Goal: Information Seeking & Learning: Learn about a topic

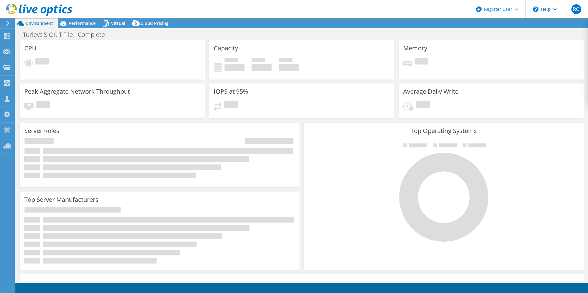
select select "USD"
select select "EULondon"
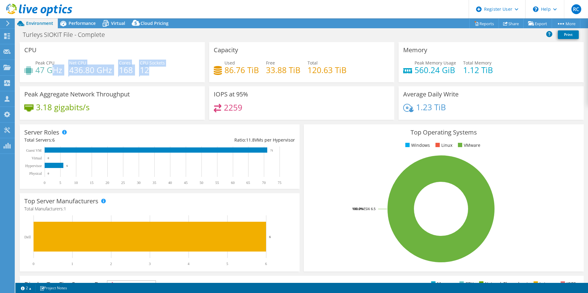
drag, startPoint x: 114, startPoint y: 70, endPoint x: 51, endPoint y: 68, distance: 63.1
click at [51, 68] on div "Peak CPU 47 GHz Net CPU 436.80 GHz Cores 168 CPU Sockets 12" at bounding box center [112, 70] width 176 height 20
drag, startPoint x: 51, startPoint y: 68, endPoint x: 152, endPoint y: 104, distance: 107.3
click at [152, 104] on div "Peak Aggregate Network Throughput 3.18 gigabits/s" at bounding box center [112, 103] width 185 height 34
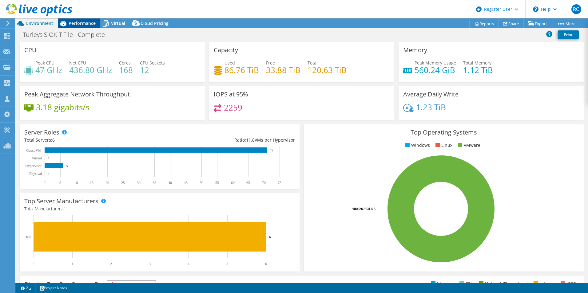
click at [73, 23] on span "Performance" at bounding box center [82, 23] width 27 height 6
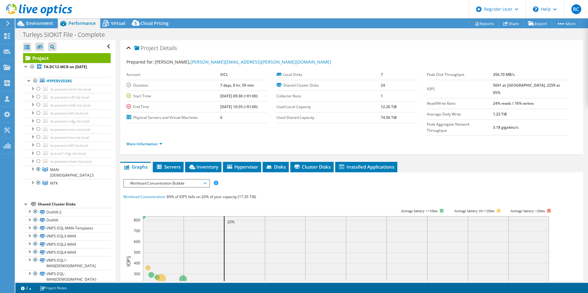
click at [197, 180] on span "Workload Concentration Bubble" at bounding box center [166, 183] width 79 height 7
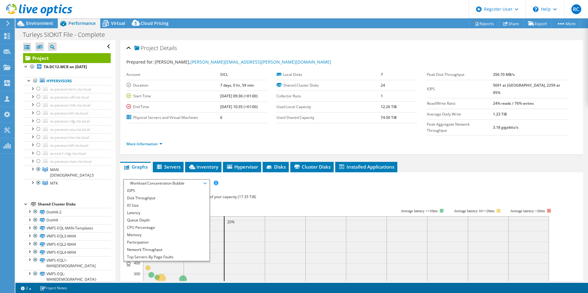
click at [300, 179] on div "IOPS Disk Throughput IO Size Latency Queue Depth CPU Percentage Memory Page Fau…" at bounding box center [351, 292] width 457 height 227
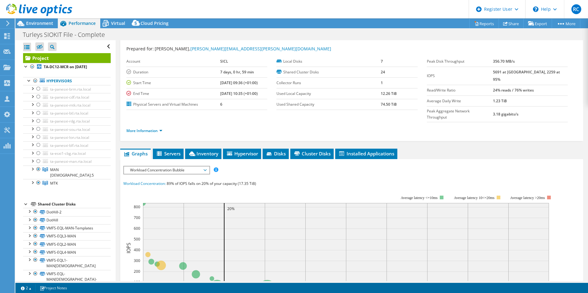
scroll to position [31, 0]
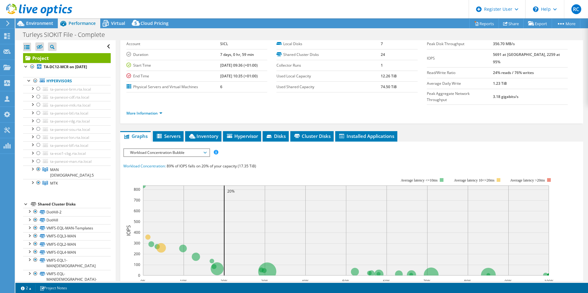
click at [182, 149] on span "Workload Concentration Bubble" at bounding box center [166, 152] width 79 height 7
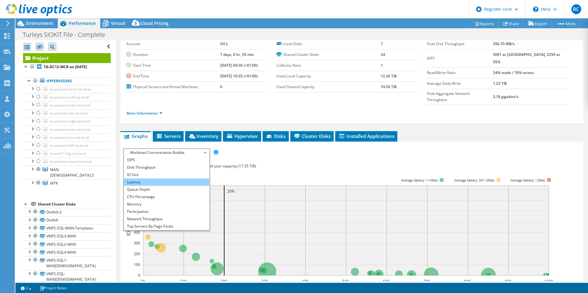
click at [153, 179] on li "Latency" at bounding box center [166, 182] width 85 height 7
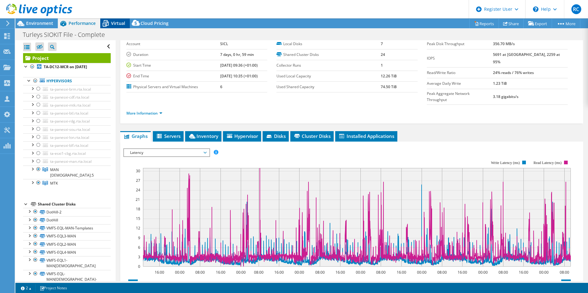
click at [120, 26] on span "Virtual" at bounding box center [118, 23] width 14 height 6
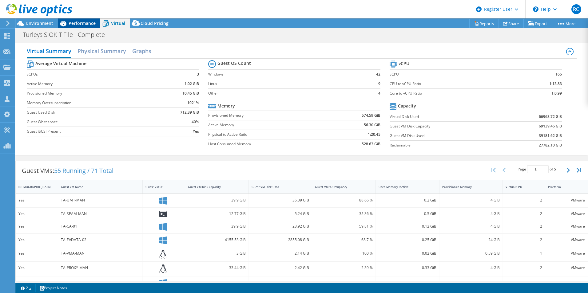
click at [71, 25] on span "Performance" at bounding box center [82, 23] width 27 height 6
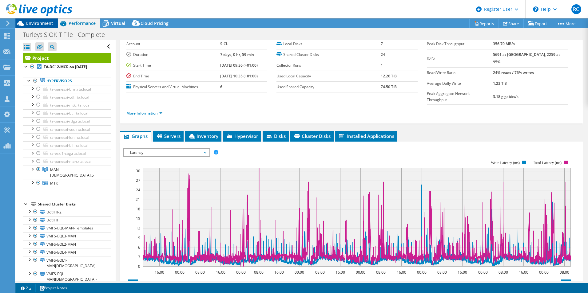
click at [30, 22] on span "Environment" at bounding box center [39, 23] width 27 height 6
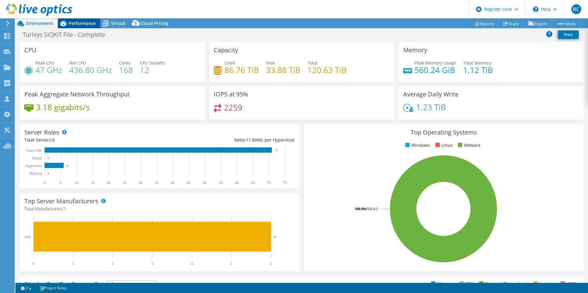
click at [85, 21] on span "Performance" at bounding box center [82, 23] width 27 height 6
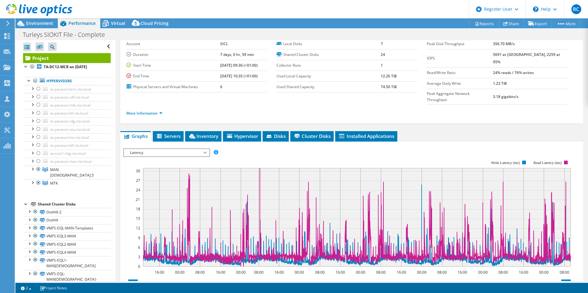
click at [175, 148] on div "Latency IOPS Disk Throughput IO Size Latency Queue Depth CPU Percentage Memory …" at bounding box center [166, 152] width 87 height 9
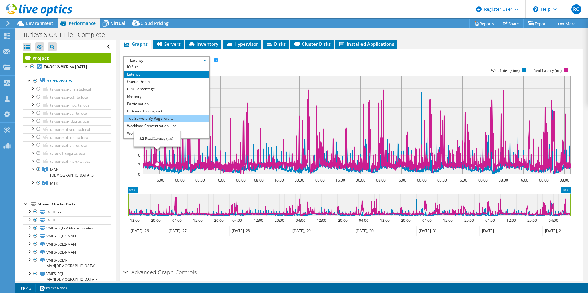
scroll to position [22, 0]
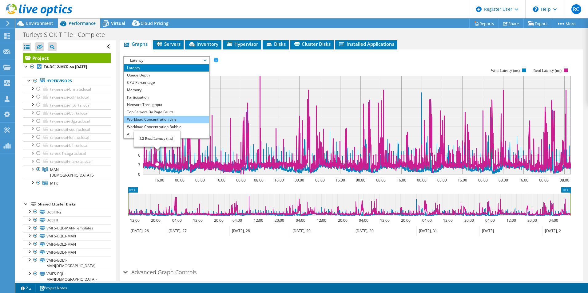
click at [162, 116] on li "Workload Concentration Line" at bounding box center [166, 119] width 85 height 7
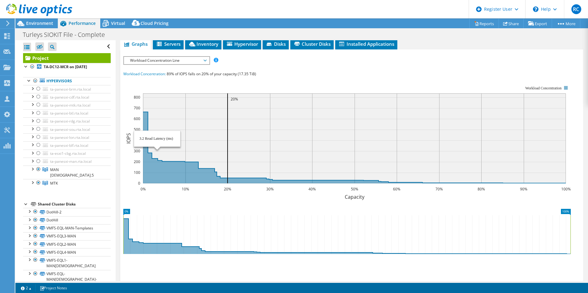
click at [203, 57] on span "Workload Concentration Line" at bounding box center [166, 60] width 79 height 7
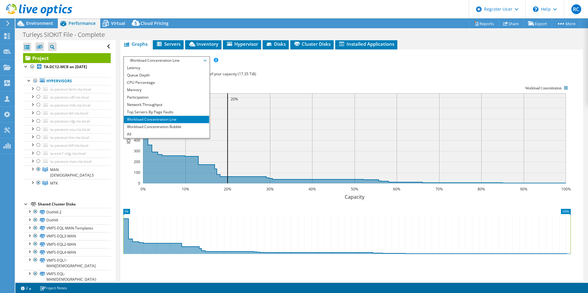
scroll to position [154, 0]
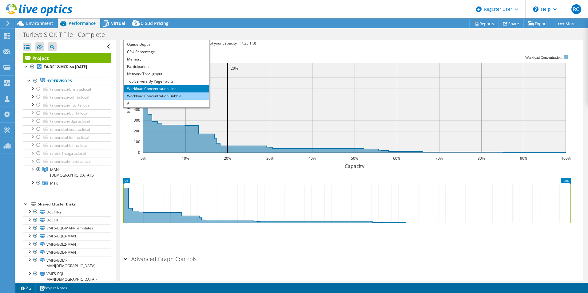
click at [172, 93] on li "Workload Concentration Bubble" at bounding box center [166, 96] width 85 height 7
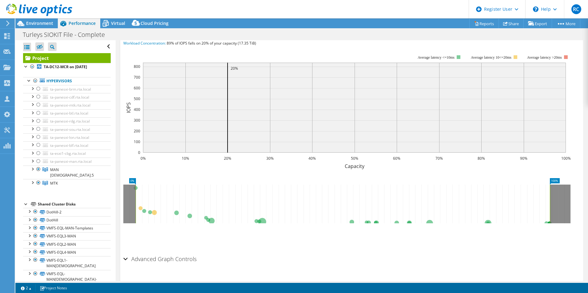
scroll to position [92, 0]
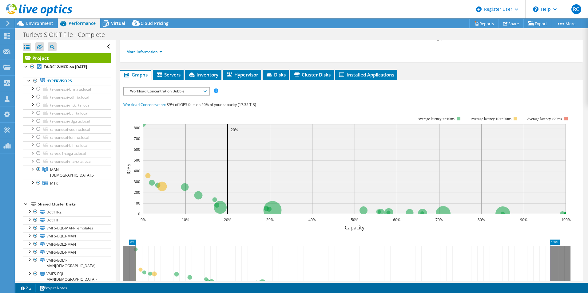
click at [143, 88] on span "Workload Concentration Bubble" at bounding box center [166, 91] width 79 height 7
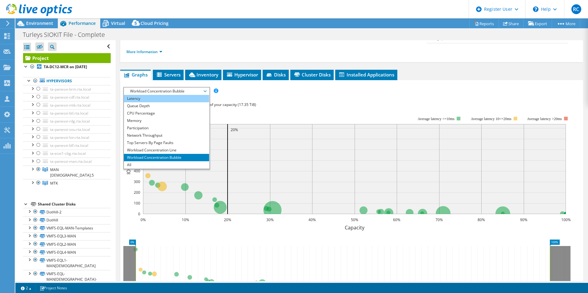
click at [142, 95] on li "Latency" at bounding box center [166, 98] width 85 height 7
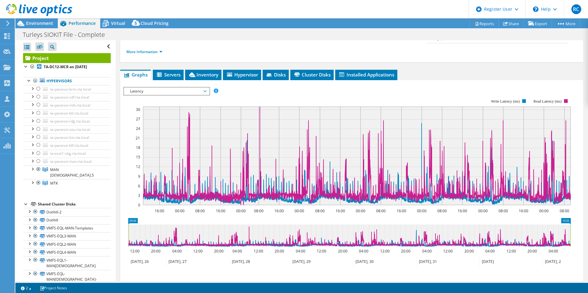
click at [139, 84] on div "IOPS Disk Throughput IO Size Latency Queue Depth CPU Percentage Memory Page Fau…" at bounding box center [351, 190] width 457 height 213
drag, startPoint x: 141, startPoint y: 77, endPoint x: 156, endPoint y: 73, distance: 15.7
click at [155, 80] on div "IOPS Disk Throughput IO Size Latency Queue Depth CPU Percentage Memory Page Fau…" at bounding box center [351, 188] width 457 height 217
drag, startPoint x: 156, startPoint y: 73, endPoint x: 152, endPoint y: 79, distance: 6.9
click at [152, 88] on span "Latency" at bounding box center [166, 91] width 79 height 7
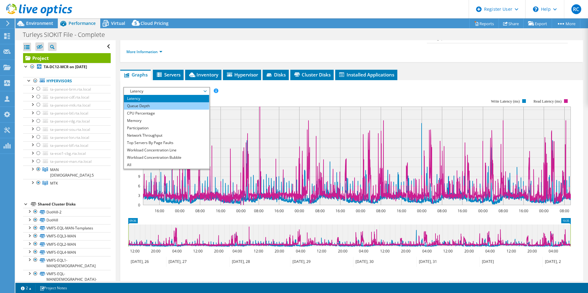
click at [159, 102] on li "Queue Depth" at bounding box center [166, 105] width 85 height 7
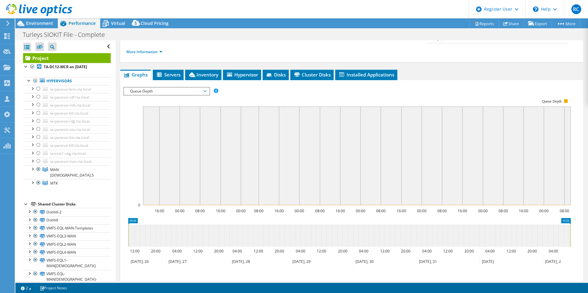
click at [175, 88] on span "Queue Depth" at bounding box center [166, 91] width 79 height 7
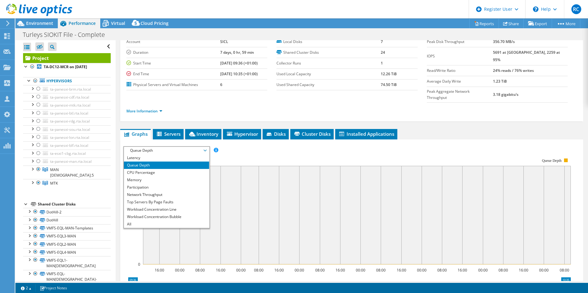
scroll to position [0, 0]
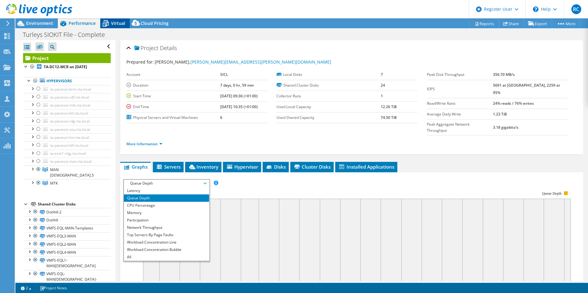
click at [120, 24] on span "Virtual" at bounding box center [118, 23] width 14 height 6
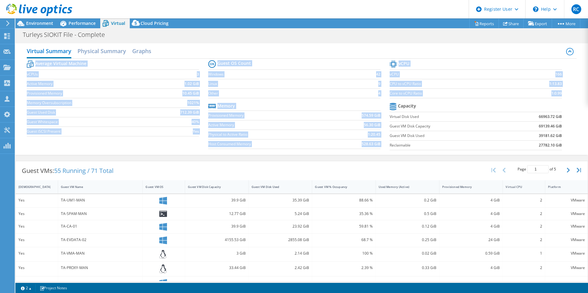
drag, startPoint x: 565, startPoint y: 143, endPoint x: 140, endPoint y: 66, distance: 431.7
click at [140, 66] on div "Average Virtual Machine vCPUs 3 Active Memory 1.02 GiB Provisioned Memory 10.45…" at bounding box center [302, 106] width 550 height 95
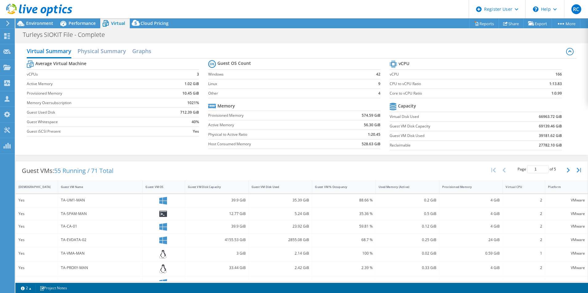
click at [379, 42] on div "Virtual Summary Physical Summary Graphs Average Virtual Machine vCPUs 3 Active …" at bounding box center [301, 99] width 572 height 118
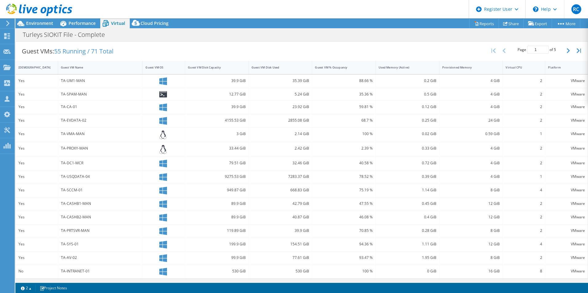
scroll to position [120, 0]
drag, startPoint x: 142, startPoint y: 137, endPoint x: 134, endPoint y: 134, distance: 8.0
click at [134, 133] on div "Yes TA-UM1-MAN [DEMOGRAPHIC_DATA].9 GiB 35.39 GiB 88.66 % 0.2 GiB 4 GiB 2 VMwar…" at bounding box center [302, 176] width 572 height 204
drag, startPoint x: 134, startPoint y: 134, endPoint x: 115, endPoint y: 147, distance: 23.4
click at [118, 146] on div "TA-PROXY-MAN" at bounding box center [100, 147] width 79 height 7
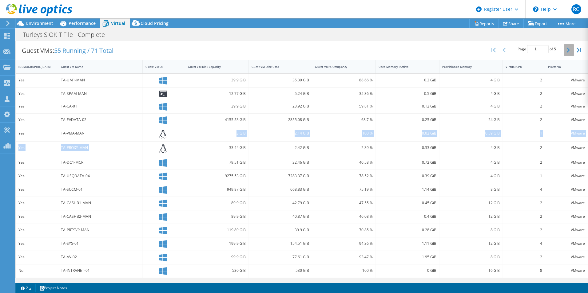
click at [563, 49] on button "button" at bounding box center [568, 50] width 10 height 12
type input "2"
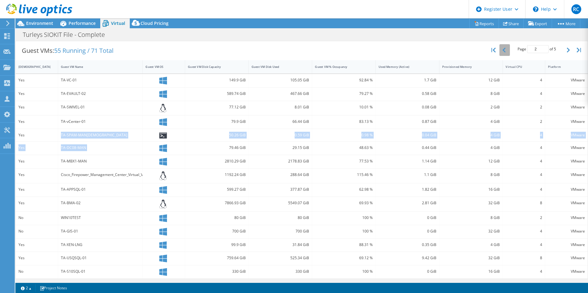
click at [502, 50] on button "button" at bounding box center [504, 50] width 10 height 12
type input "1"
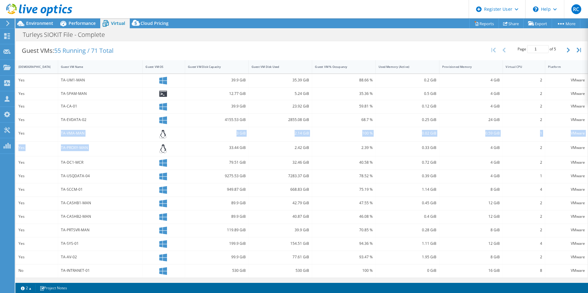
scroll to position [0, 0]
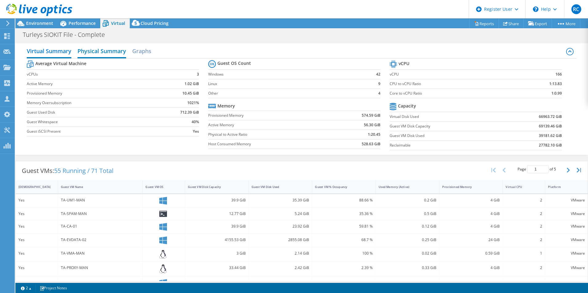
click at [91, 53] on h2 "Physical Summary" at bounding box center [101, 52] width 49 height 14
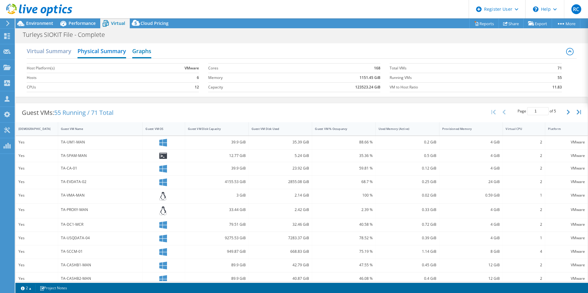
click at [143, 49] on h2 "Graphs" at bounding box center [141, 52] width 19 height 14
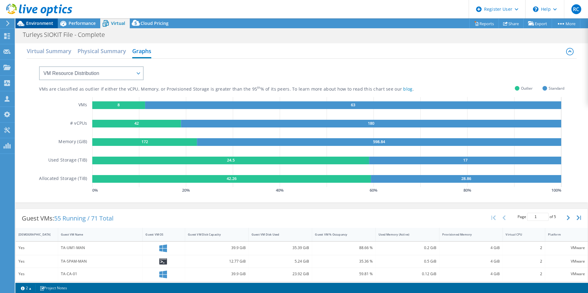
click at [39, 25] on span "Environment" at bounding box center [39, 23] width 27 height 6
